Goal: Task Accomplishment & Management: Use online tool/utility

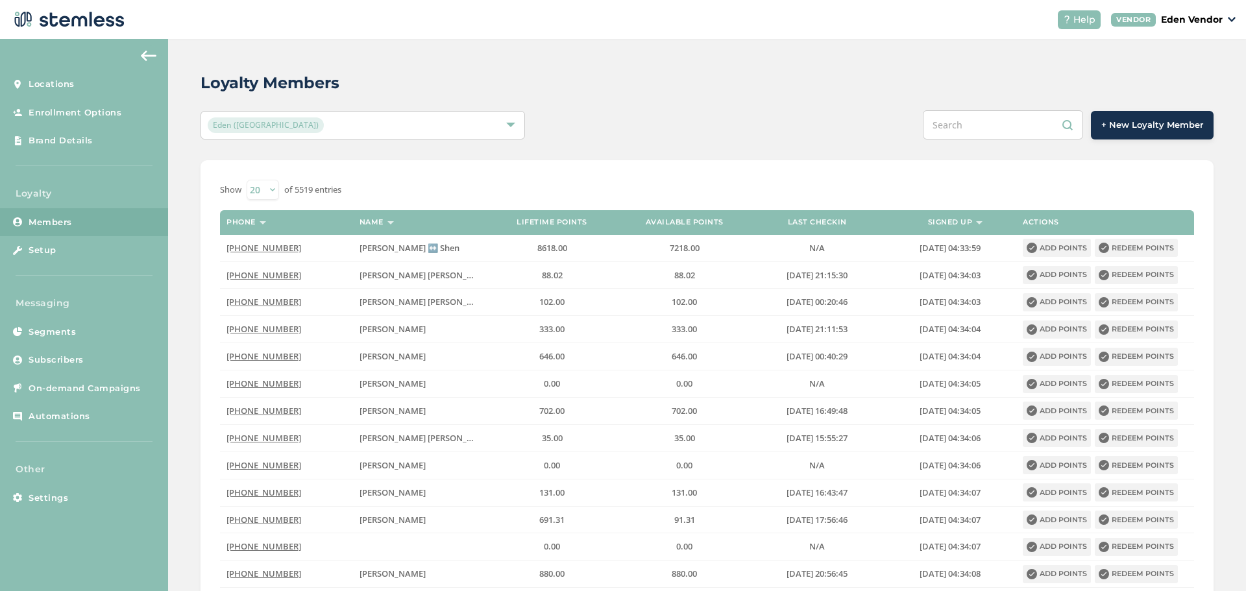
click at [1020, 131] on input "text" at bounding box center [1003, 124] width 160 height 29
paste input "[PERSON_NAME] [PERSON_NAME]"
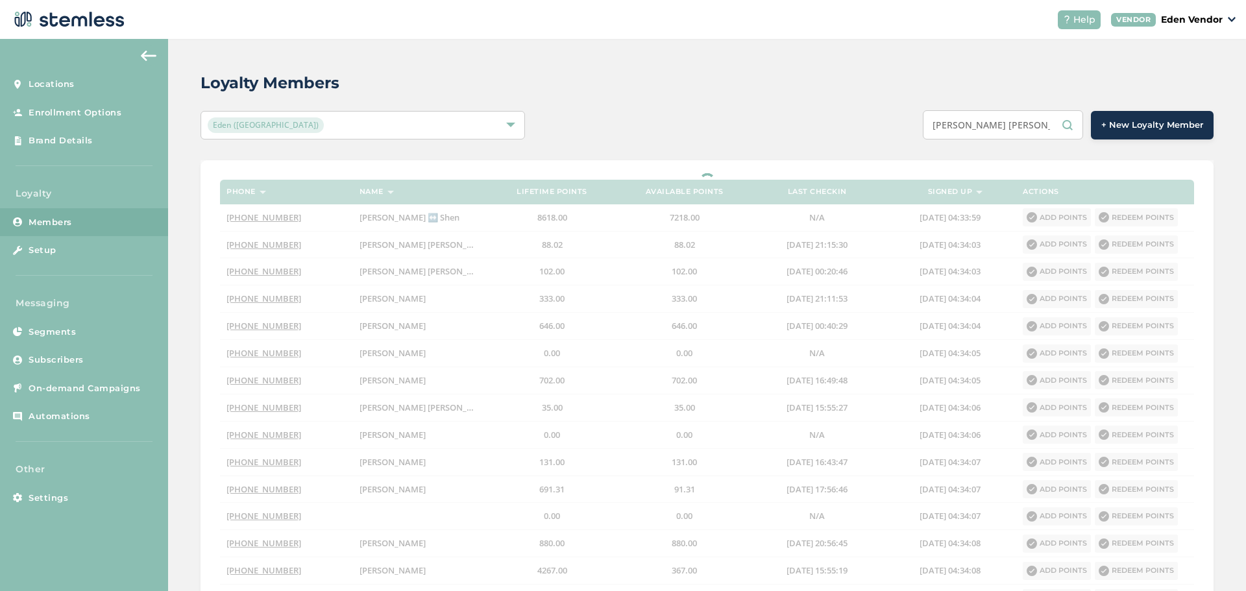
click at [990, 130] on input "[PERSON_NAME] [PERSON_NAME]" at bounding box center [1003, 124] width 160 height 29
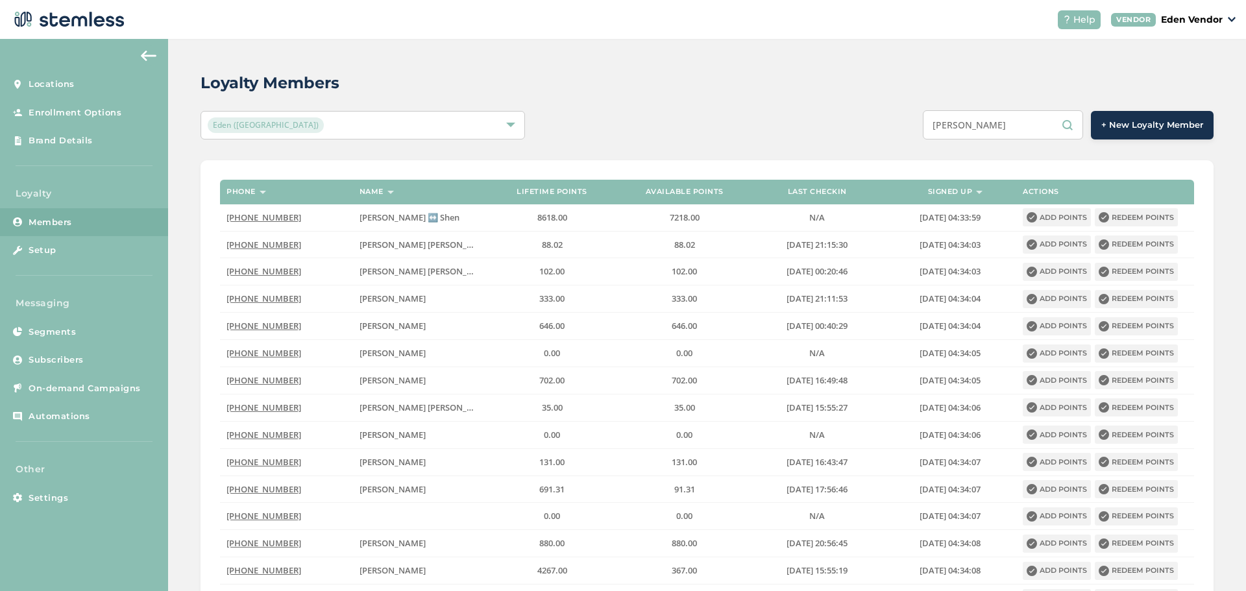
type input "[PERSON_NAME]"
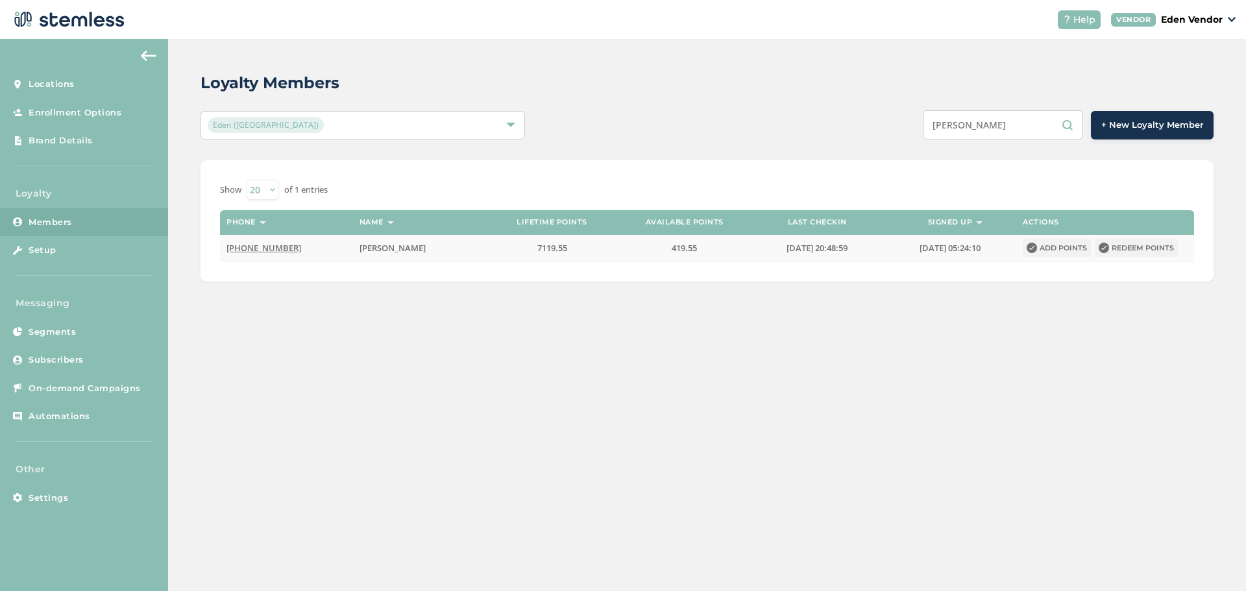
click at [1123, 248] on button "Redeem points" at bounding box center [1136, 248] width 83 height 18
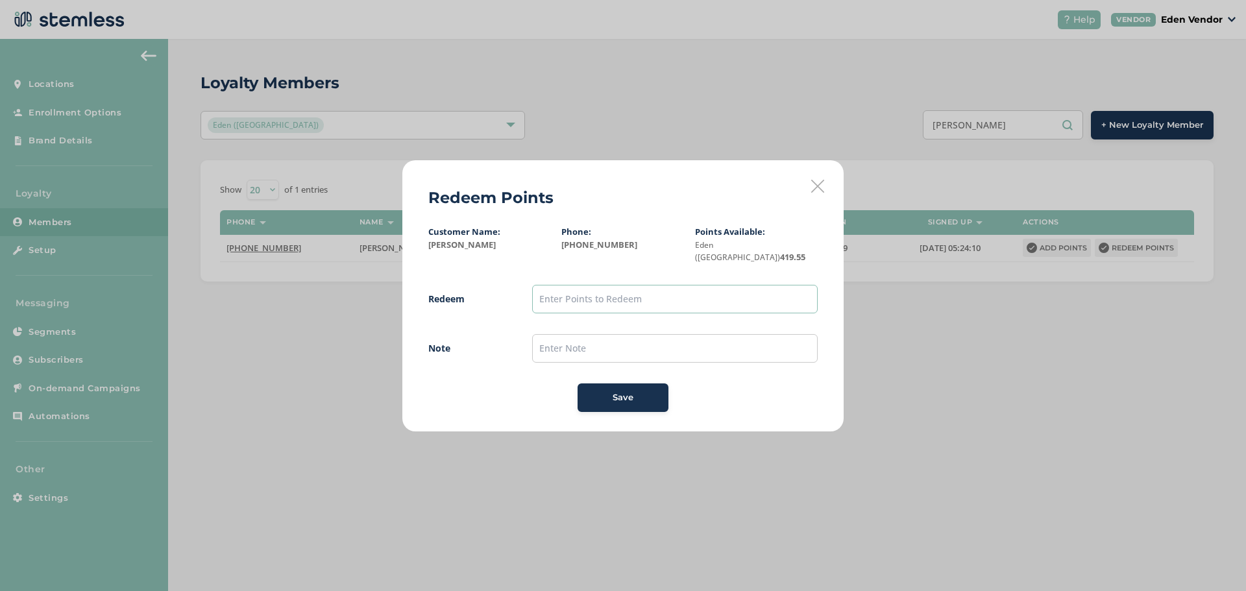
click at [702, 306] on input "text" at bounding box center [675, 299] width 286 height 29
type input "400"
click at [549, 334] on input "text" at bounding box center [675, 348] width 286 height 29
type input "[DATE]"
click at [614, 391] on span "Save" at bounding box center [623, 397] width 21 height 13
